Goal: Find specific fact: Find specific fact

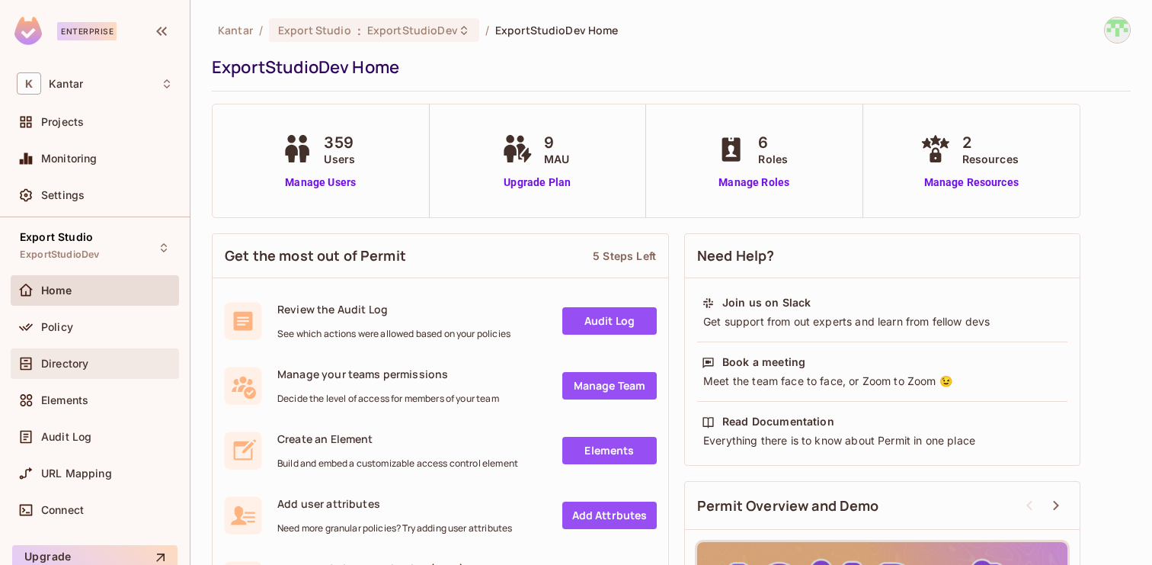
click at [71, 359] on span "Directory" at bounding box center [64, 363] width 47 height 12
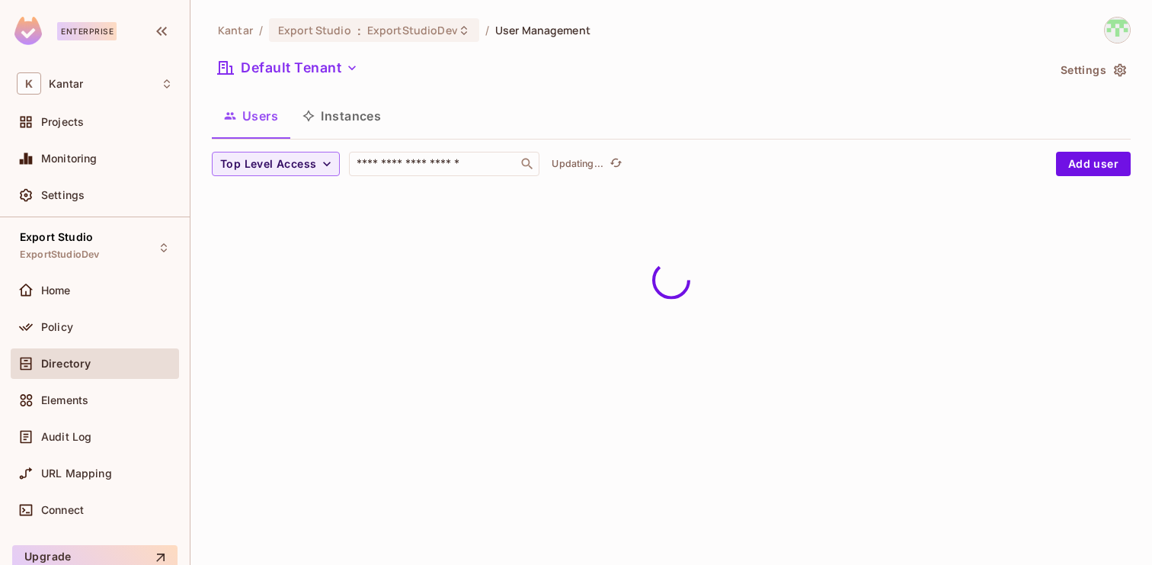
click at [349, 121] on button "Instances" at bounding box center [341, 116] width 103 height 38
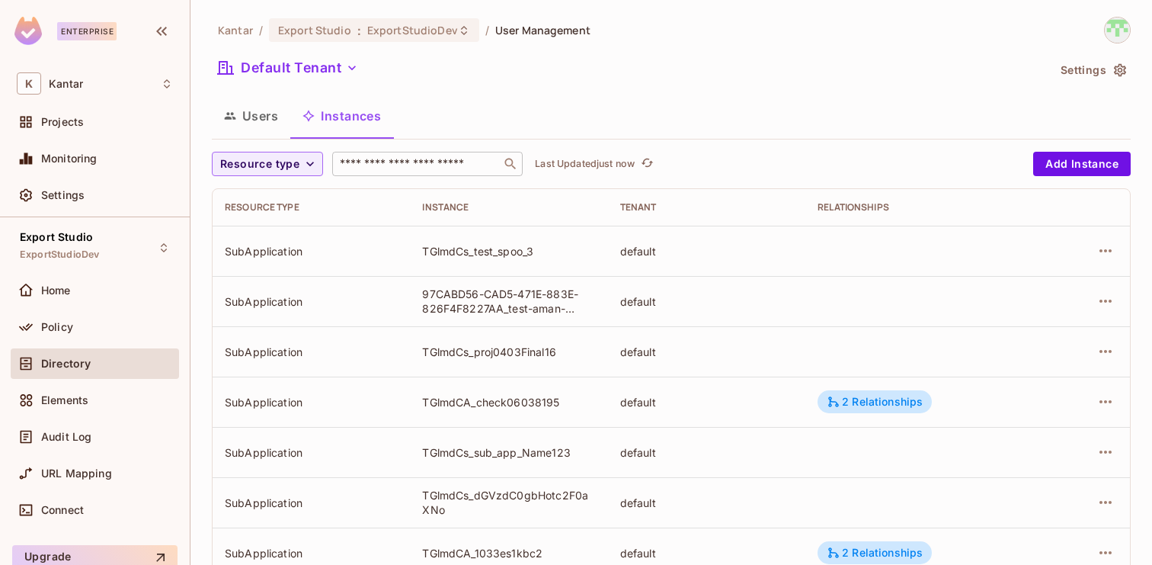
click at [430, 165] on input "text" at bounding box center [417, 163] width 160 height 15
paste input "**********"
type input "**********"
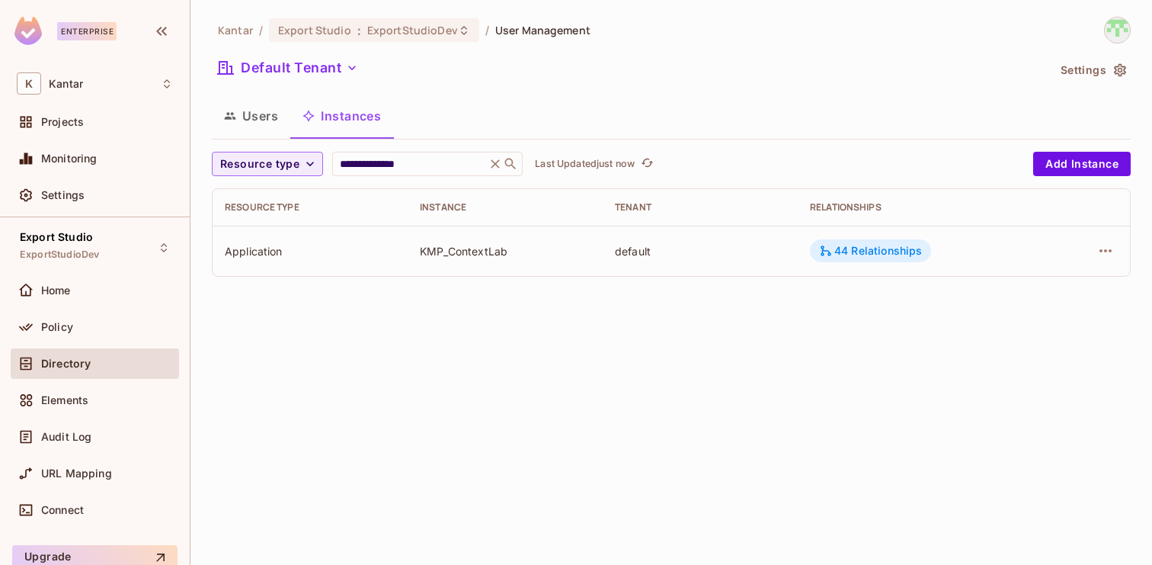
click at [886, 242] on div "44 Relationships" at bounding box center [870, 250] width 121 height 23
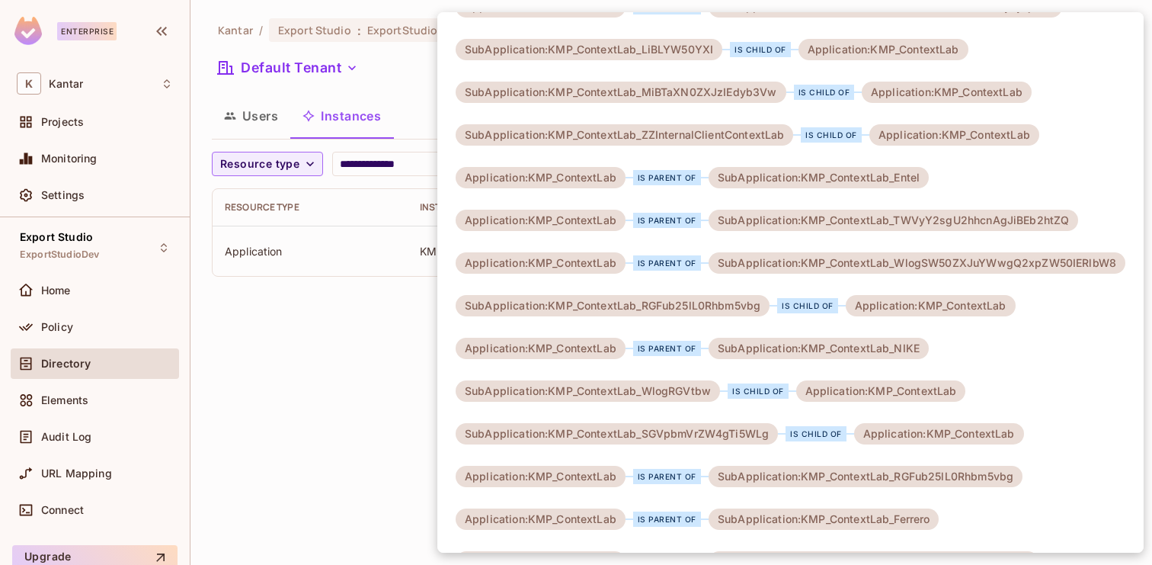
scroll to position [433, 0]
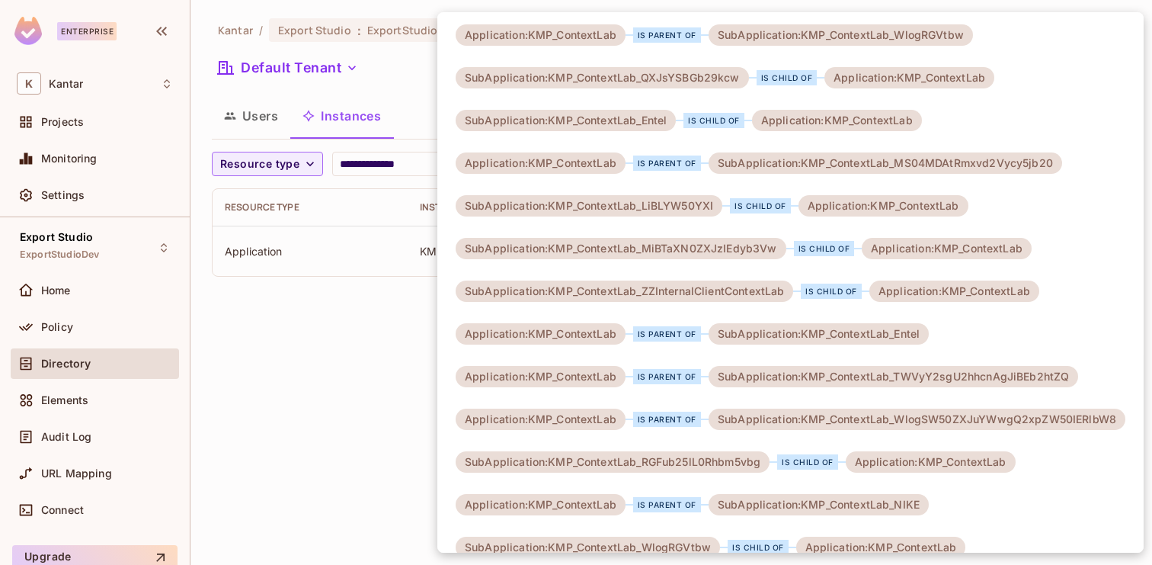
click at [382, 421] on div at bounding box center [576, 282] width 1152 height 565
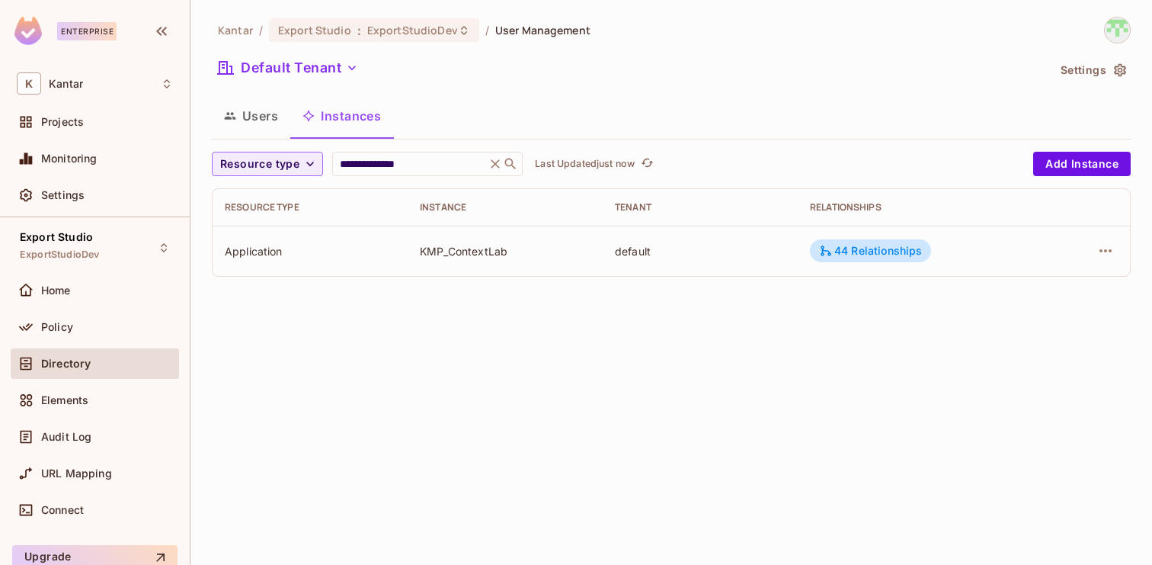
click at [878, 236] on td "44 Relationships" at bounding box center [922, 251] width 249 height 50
click at [872, 247] on div "44 Relationships" at bounding box center [870, 251] width 103 height 14
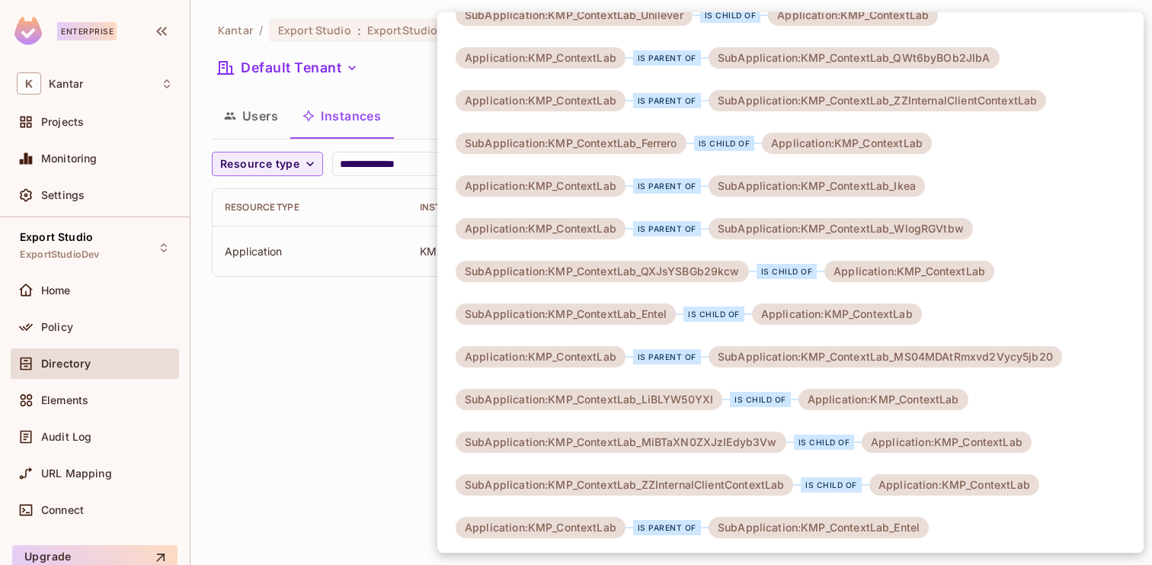
scroll to position [274, 0]
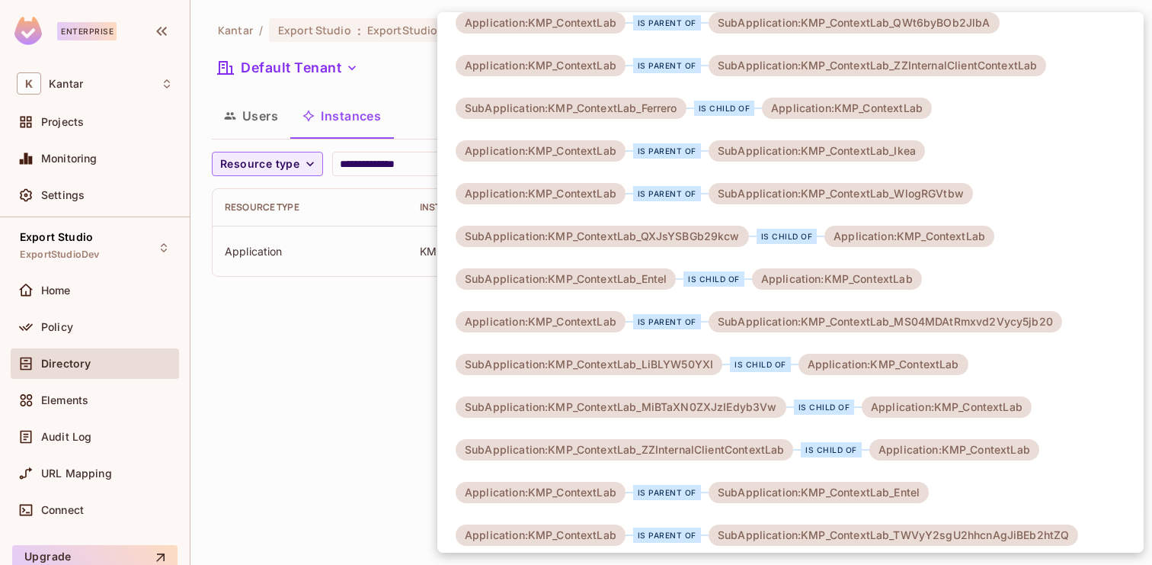
click at [1020, 321] on div "SubApplication:KMP_ContextLab_MS04MDAtRmxvd2Vycy5jb20" at bounding box center [886, 321] width 354 height 21
copy div "KMP_ContextLab_MS04MDAtRmxvd2Vycy5jb20"
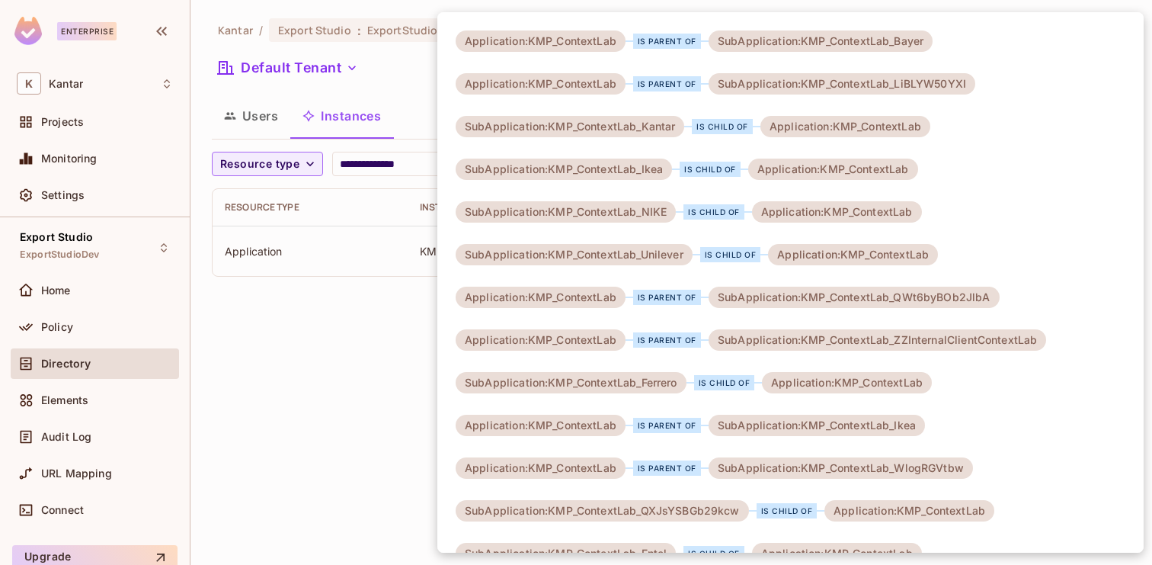
scroll to position [27, 0]
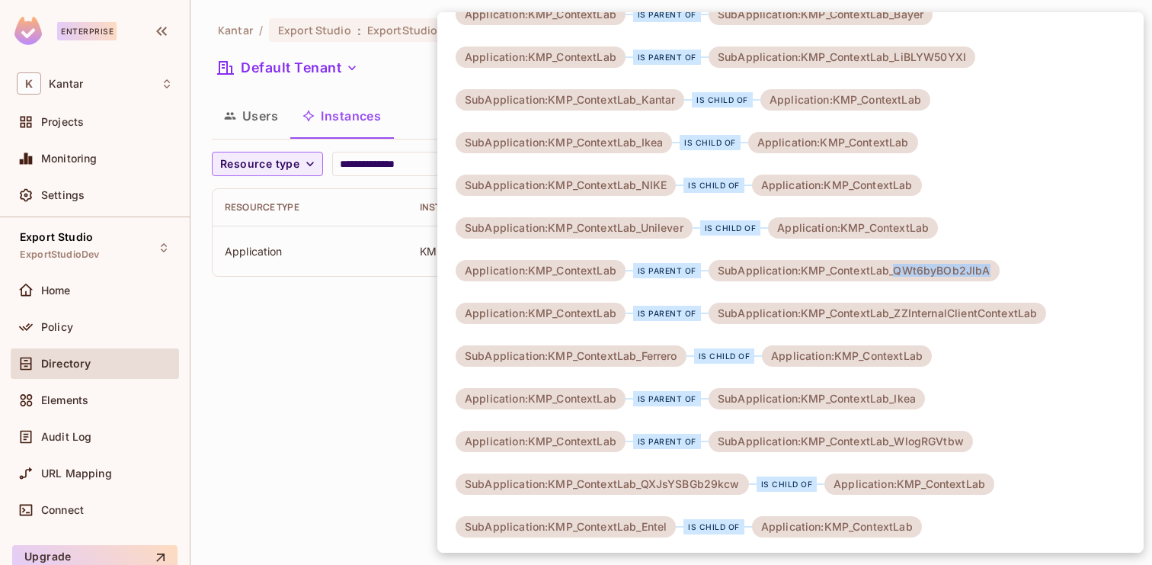
drag, startPoint x: 892, startPoint y: 271, endPoint x: 1002, endPoint y: 274, distance: 109.8
click at [328, 339] on div at bounding box center [576, 282] width 1152 height 565
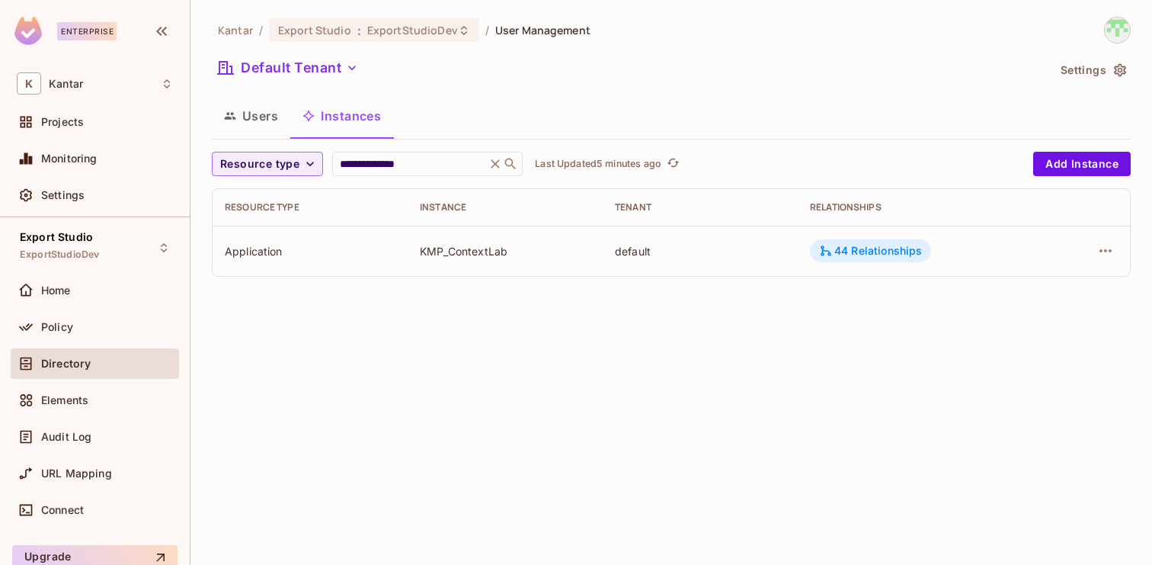
click at [846, 244] on div "44 Relationships" at bounding box center [870, 251] width 103 height 14
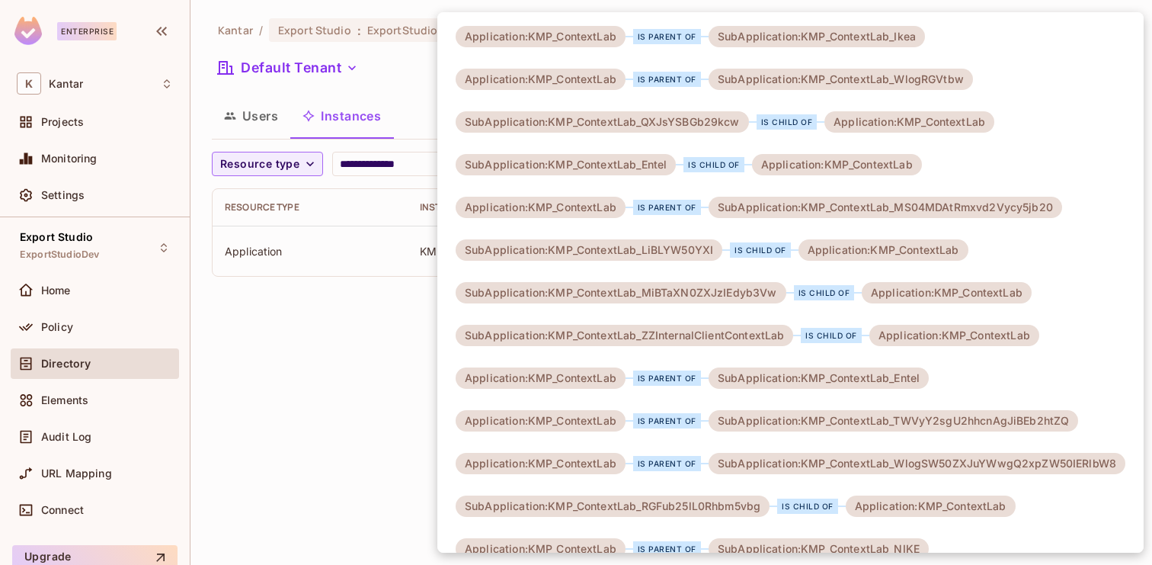
scroll to position [0, 0]
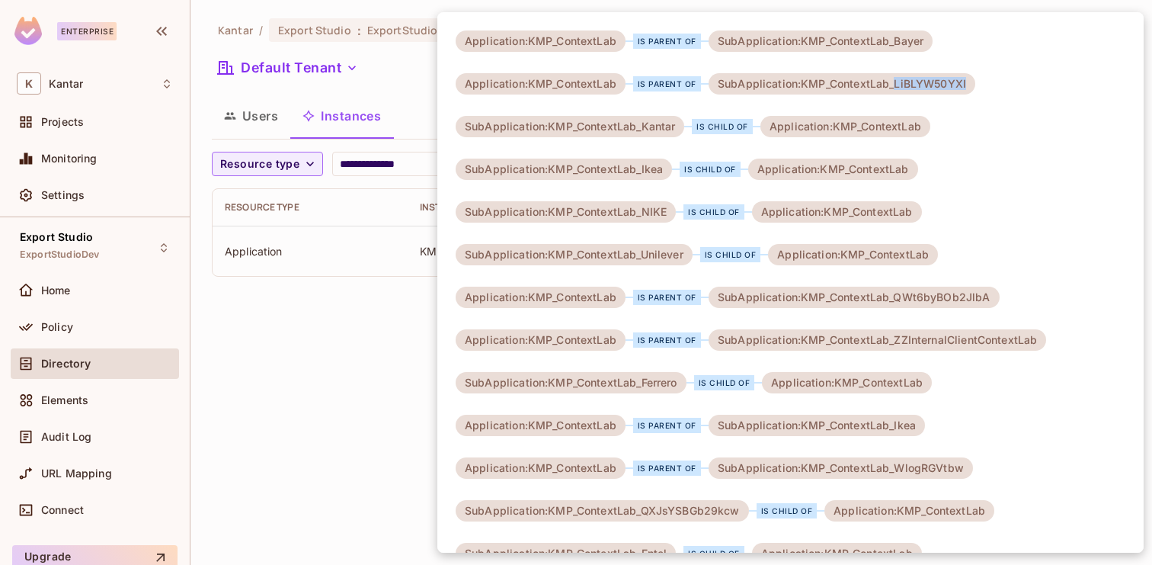
drag, startPoint x: 893, startPoint y: 88, endPoint x: 967, endPoint y: 86, distance: 73.9
click at [967, 86] on div "SubApplication:KMP_ContextLab_LiBLYW50YXI" at bounding box center [842, 83] width 267 height 21
copy div "LiBLYW50YXI"
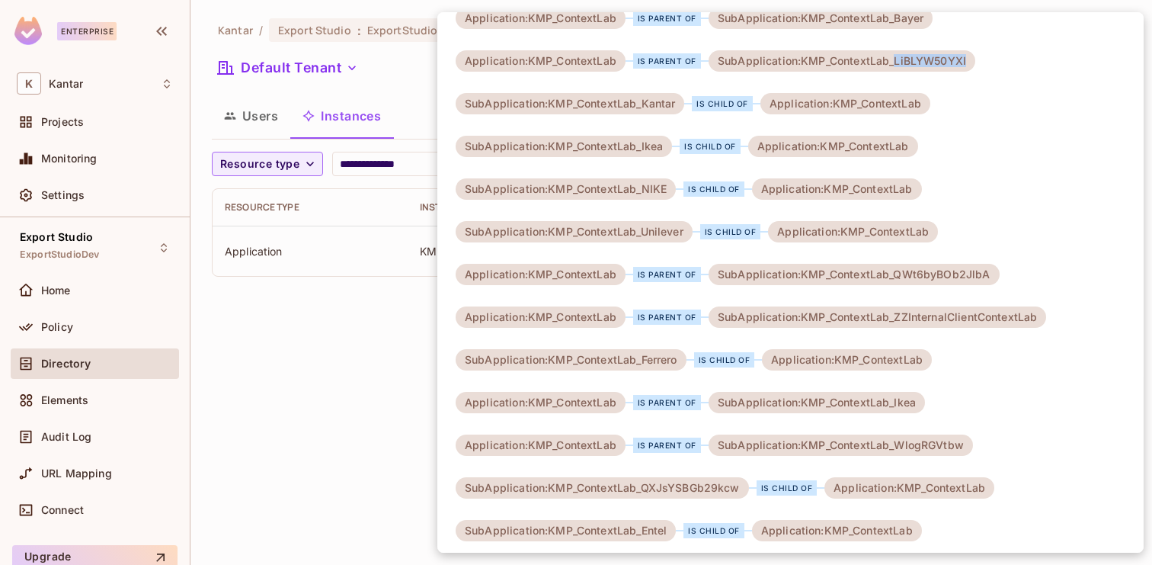
scroll to position [35, 0]
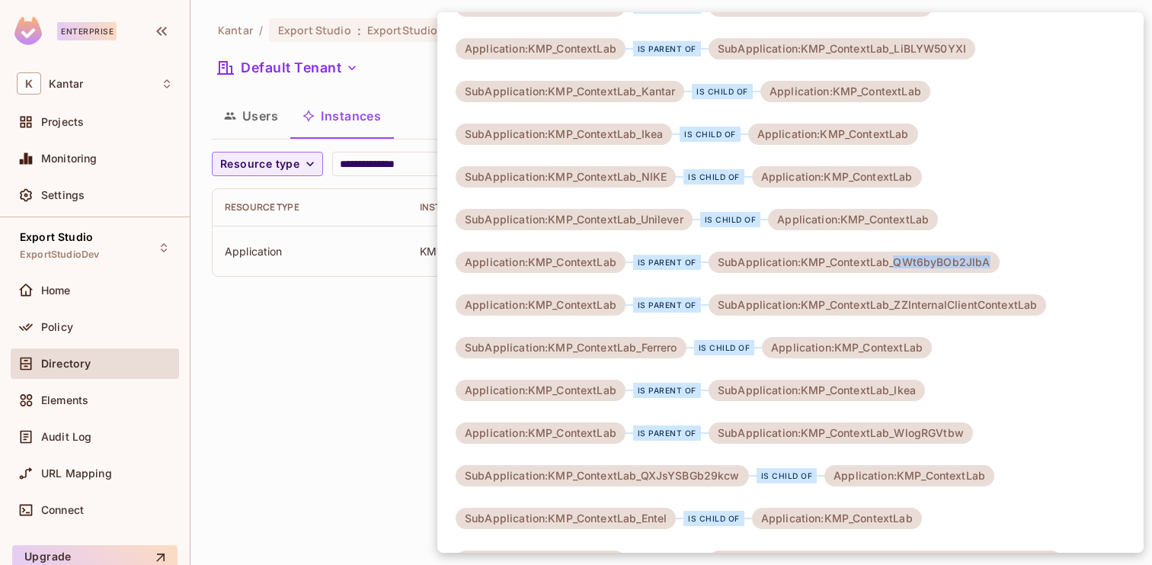
drag, startPoint x: 895, startPoint y: 265, endPoint x: 994, endPoint y: 267, distance: 99.1
click at [994, 267] on div "Application:KMP_ContextLab is parent of SubApplication:KMP_ContextLab_QWt6byBOb…" at bounding box center [728, 262] width 544 height 21
copy div "QWt6byBOb2JlbA"
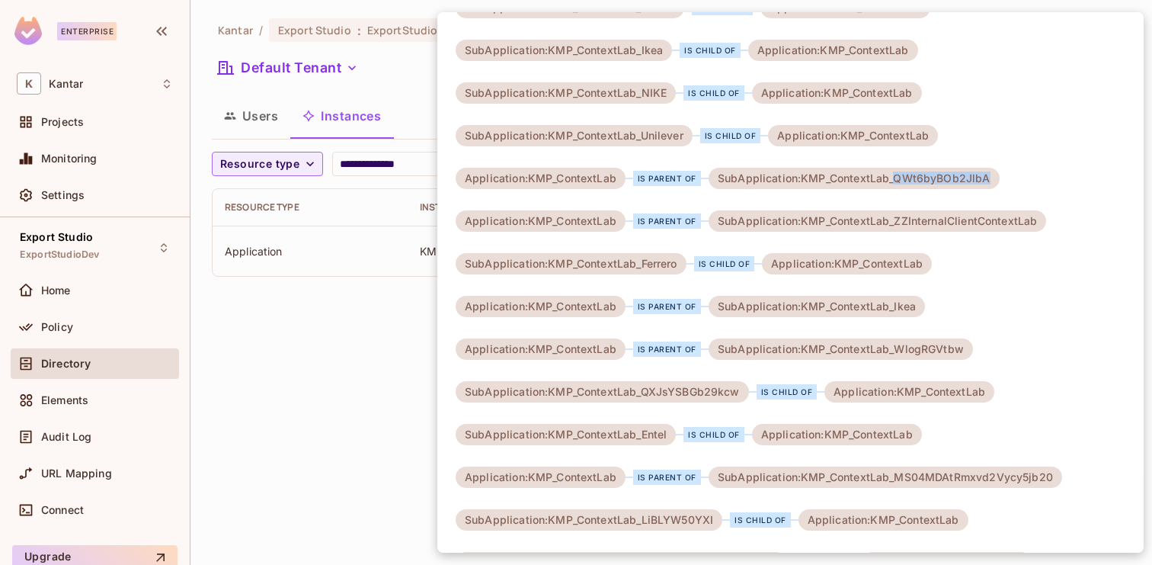
scroll to position [139, 0]
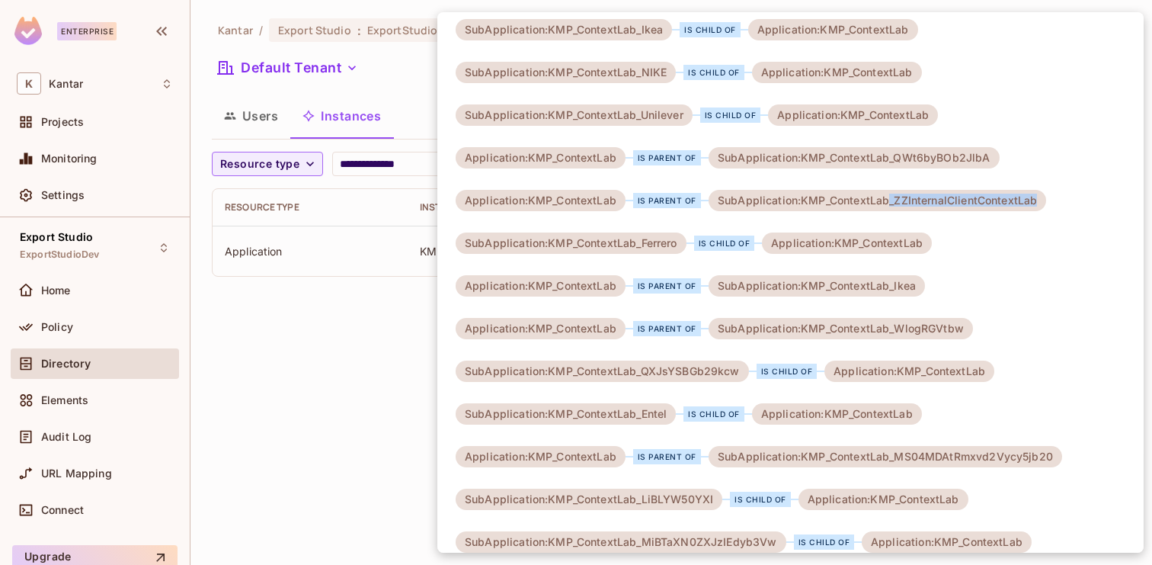
drag, startPoint x: 887, startPoint y: 202, endPoint x: 1046, endPoint y: 205, distance: 159.3
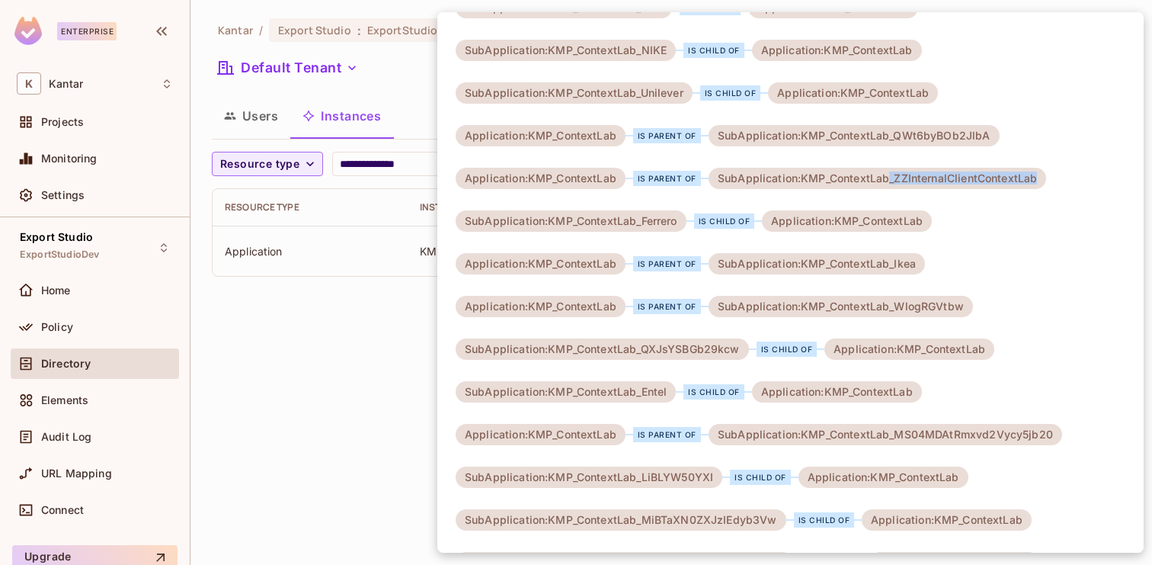
scroll to position [168, 0]
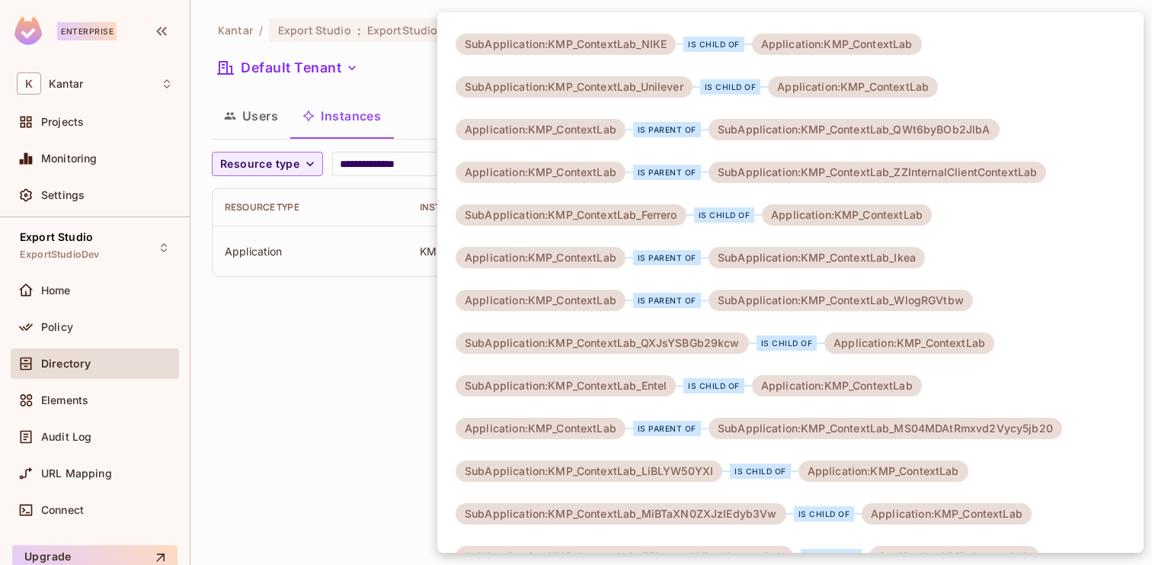
click at [918, 301] on div "SubApplication:KMP_ContextLab_WlogRGVtbw" at bounding box center [841, 300] width 264 height 21
click at [896, 308] on div "SubApplication:KMP_ContextLab_WlogRGVtbw" at bounding box center [841, 300] width 264 height 21
drag, startPoint x: 894, startPoint y: 298, endPoint x: 966, endPoint y: 298, distance: 71.6
click at [966, 298] on div "SubApplication:KMP_ContextLab_WlogRGVtbw" at bounding box center [841, 300] width 264 height 21
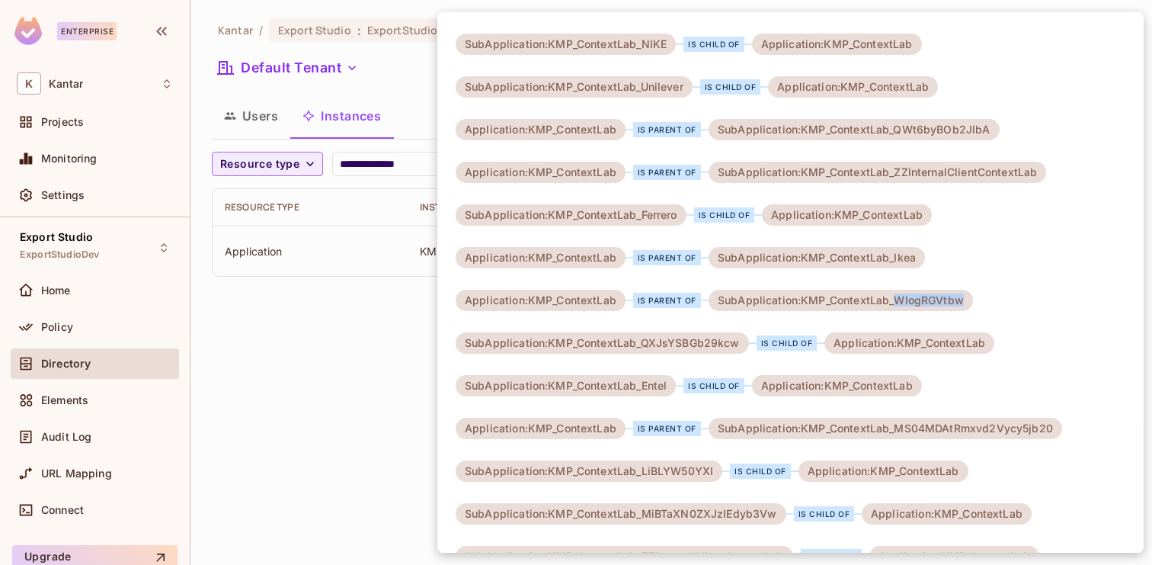
copy div "WlogRGVtbw"
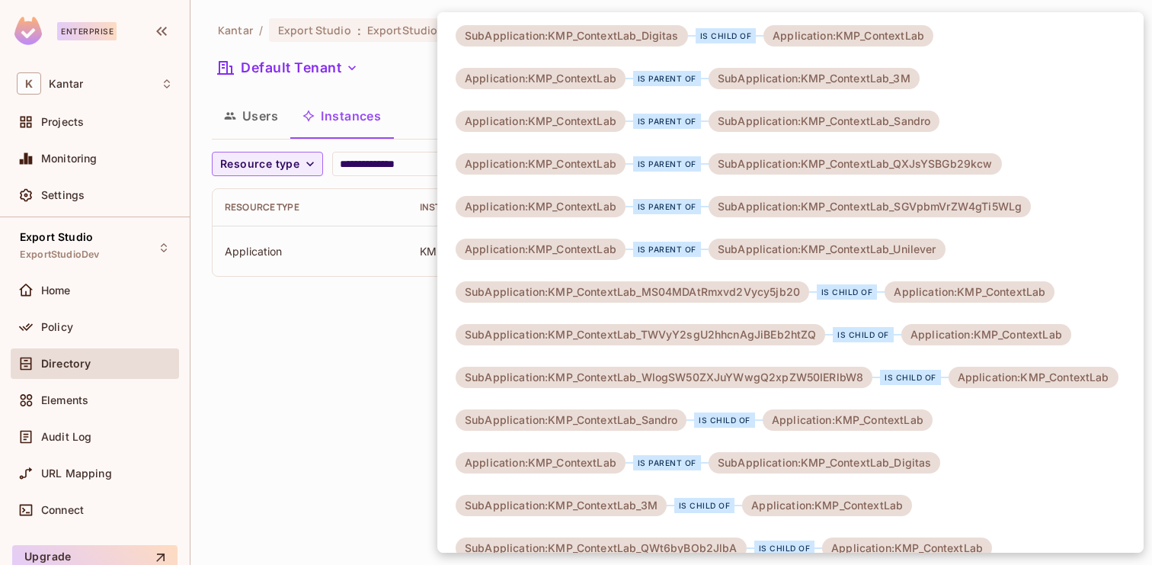
scroll to position [1353, 0]
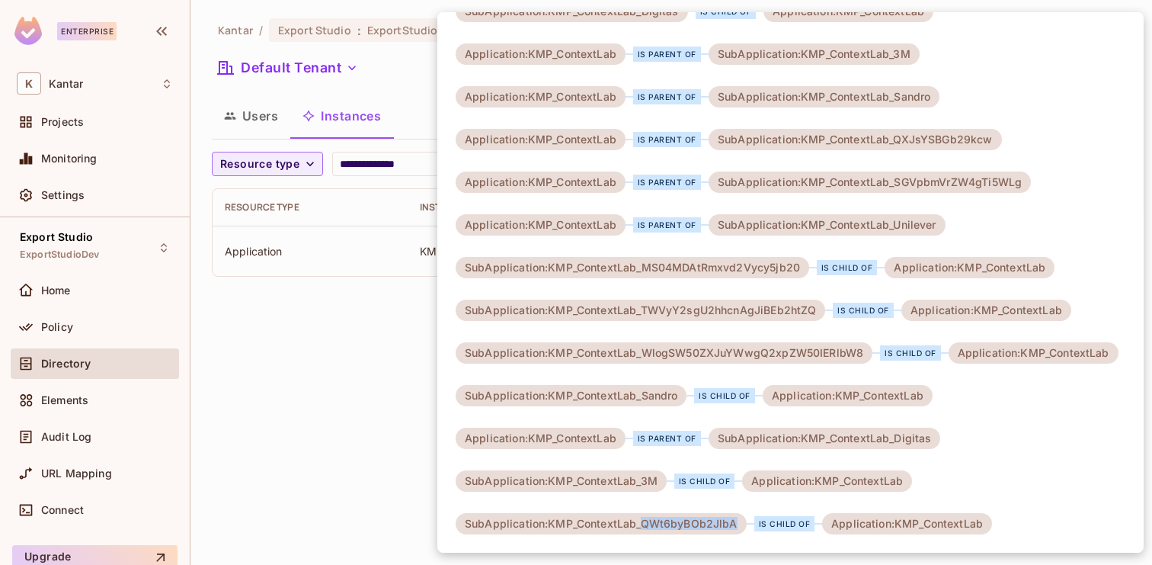
drag, startPoint x: 641, startPoint y: 524, endPoint x: 738, endPoint y: 524, distance: 96.8
click at [738, 524] on div "SubApplication:KMP_ContextLab_QWt6byBOb2JlbA" at bounding box center [601, 523] width 291 height 21
copy div "QWt6byBOb2JlbA"
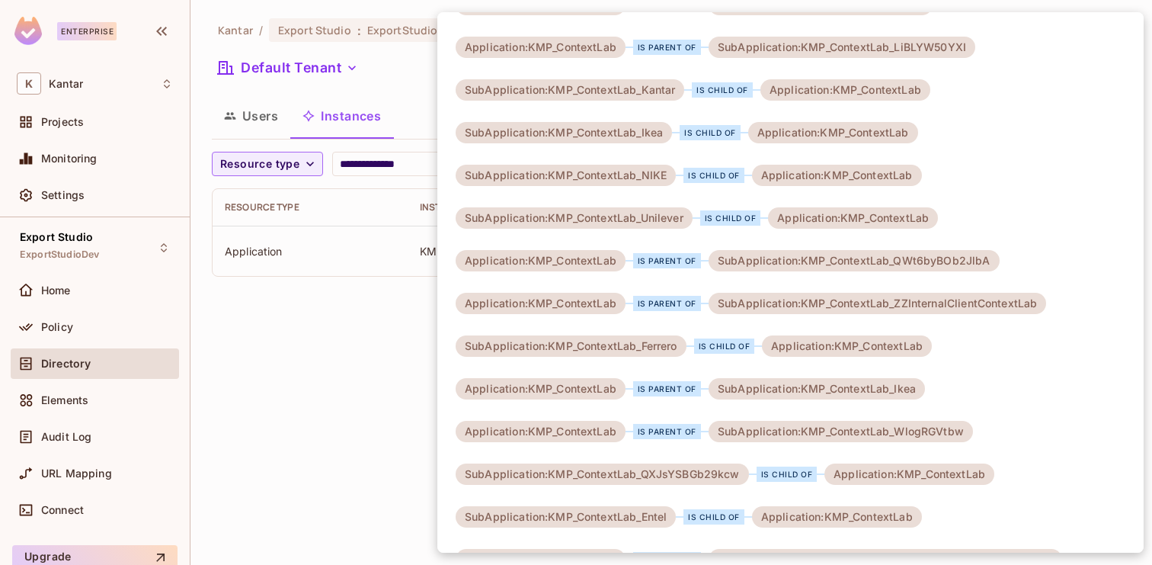
scroll to position [0, 0]
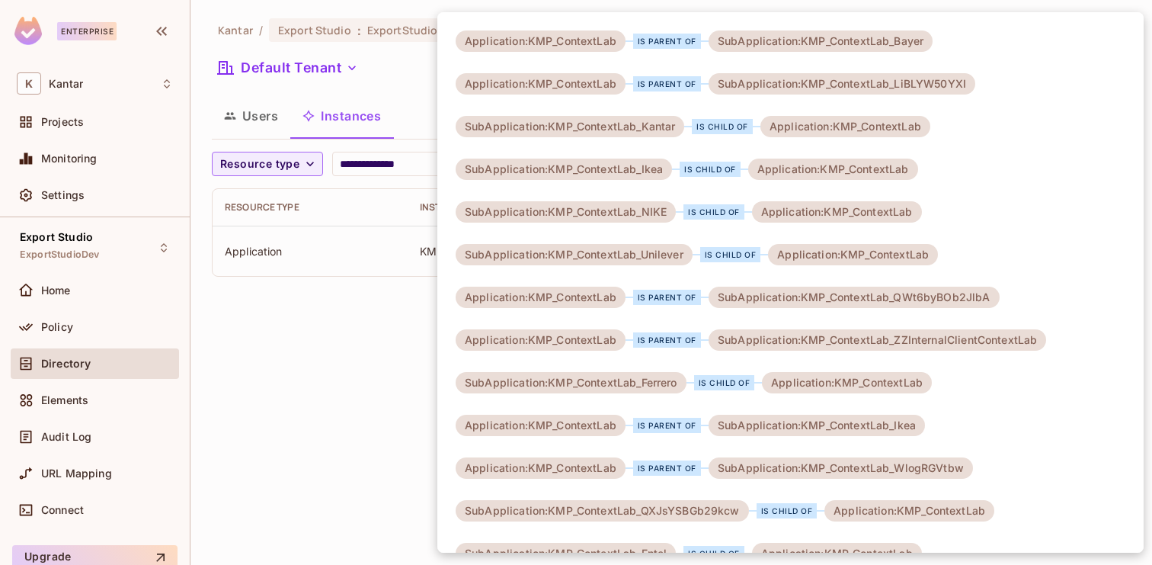
click at [330, 334] on div at bounding box center [576, 282] width 1152 height 565
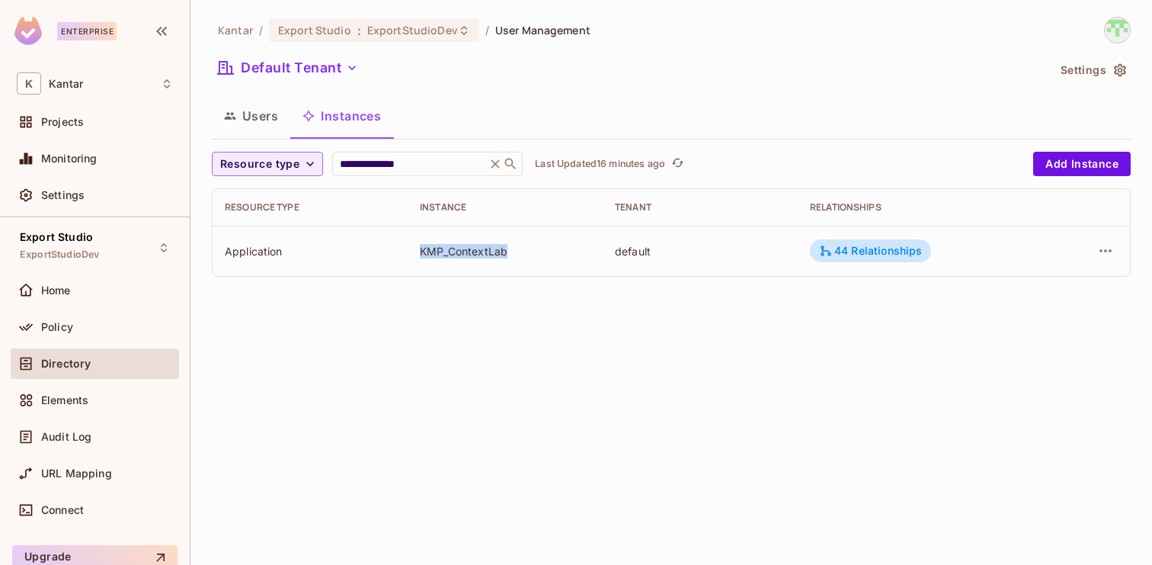
drag, startPoint x: 420, startPoint y: 252, endPoint x: 512, endPoint y: 252, distance: 92.2
click at [512, 252] on div "KMP_ContextLab" at bounding box center [505, 251] width 171 height 14
copy div "KMP_ContextLab"
